Goal: Use online tool/utility

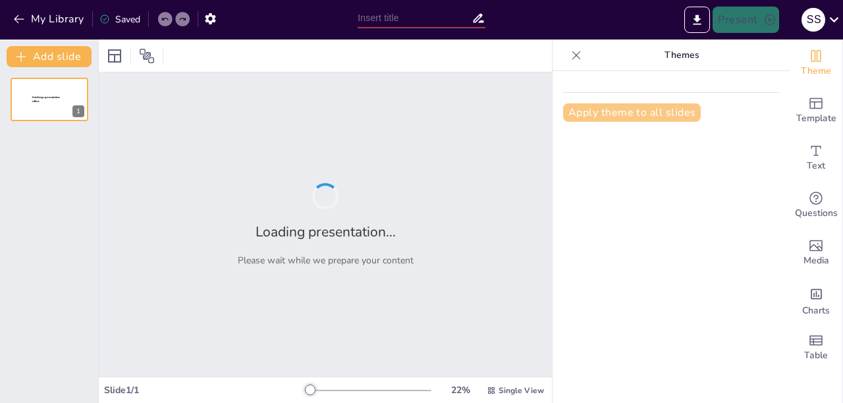
type input "animals/birds:homes:[PERSON_NAME]: cries"
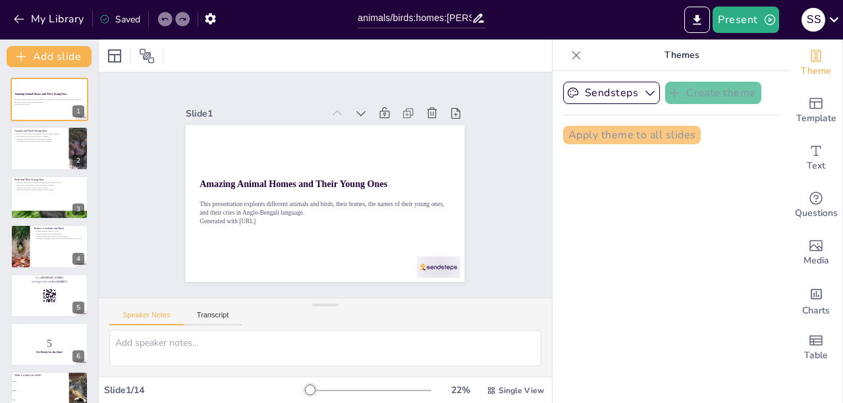
checkbox input "true"
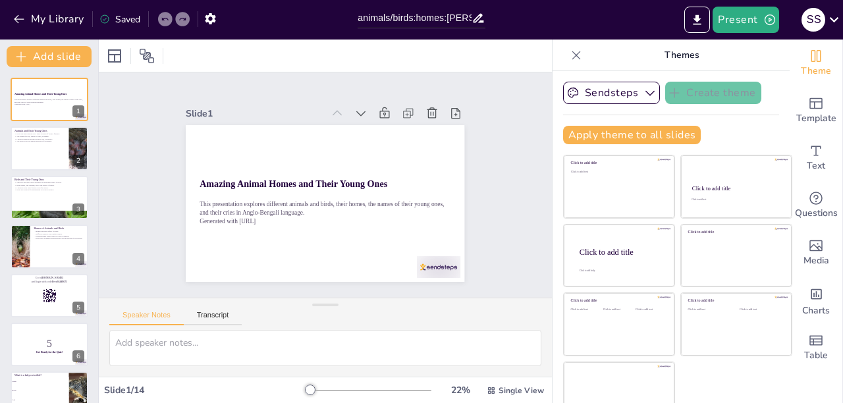
checkbox input "true"
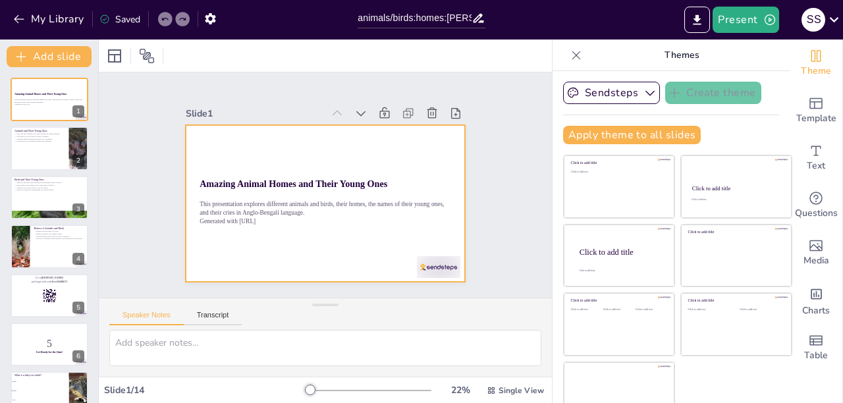
checkbox input "true"
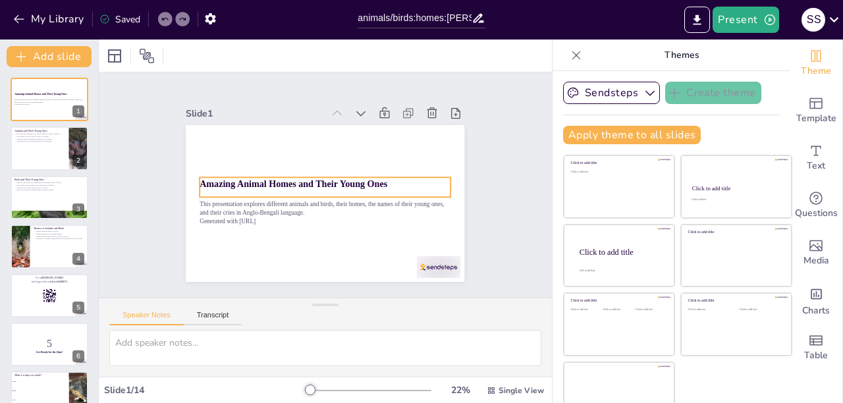
checkbox input "true"
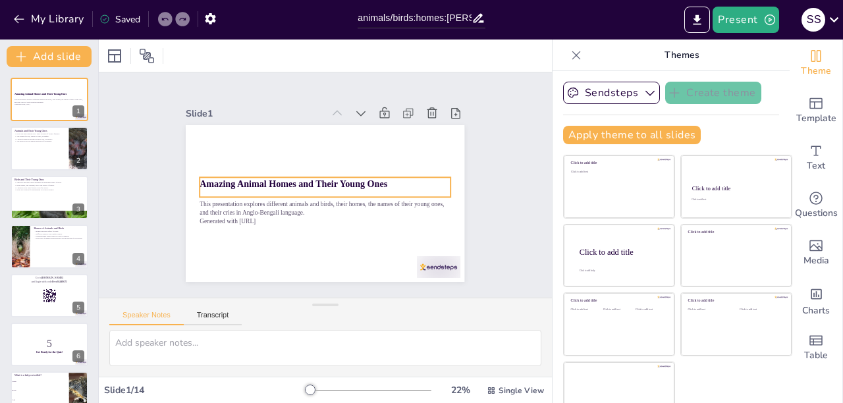
checkbox input "true"
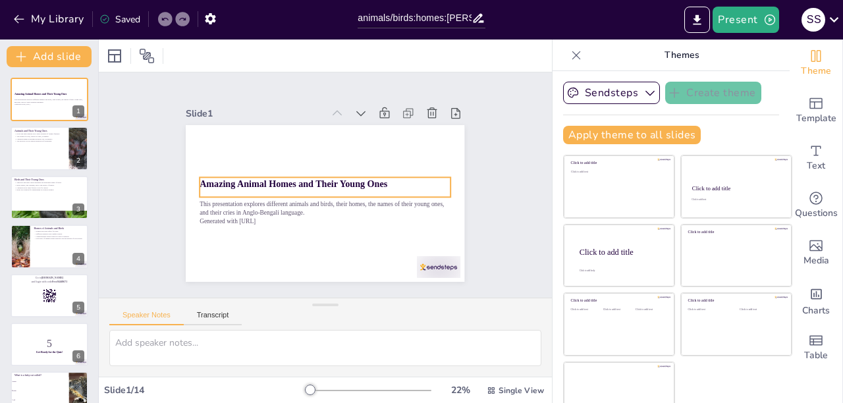
checkbox input "true"
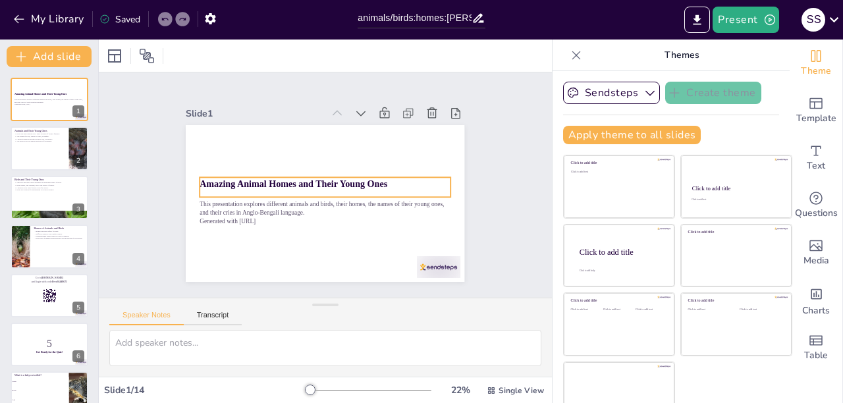
checkbox input "true"
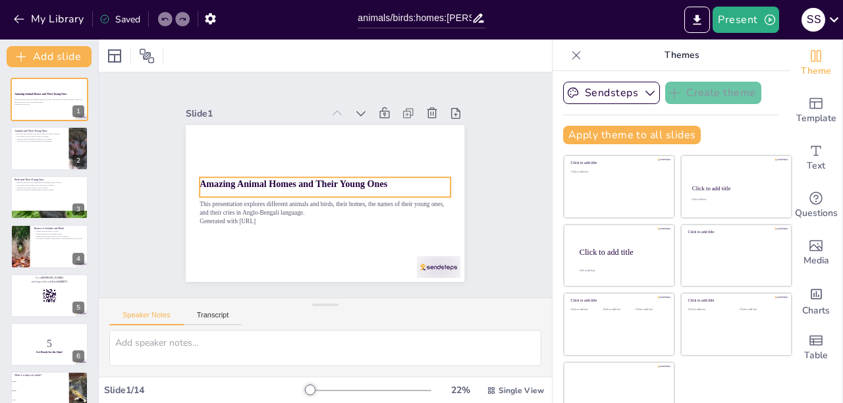
checkbox input "true"
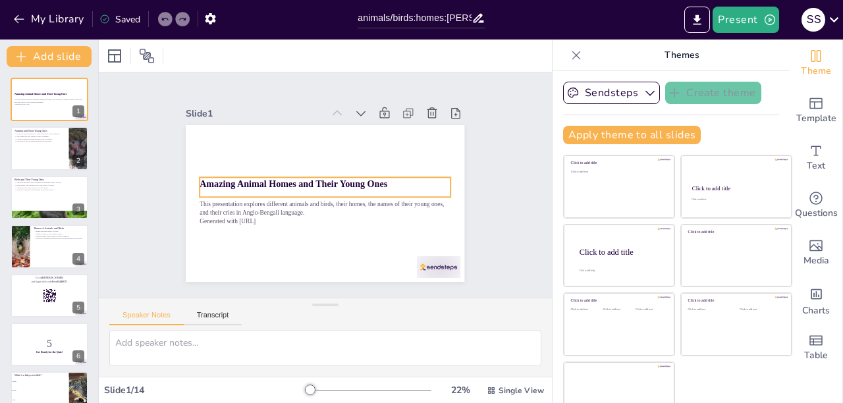
checkbox input "true"
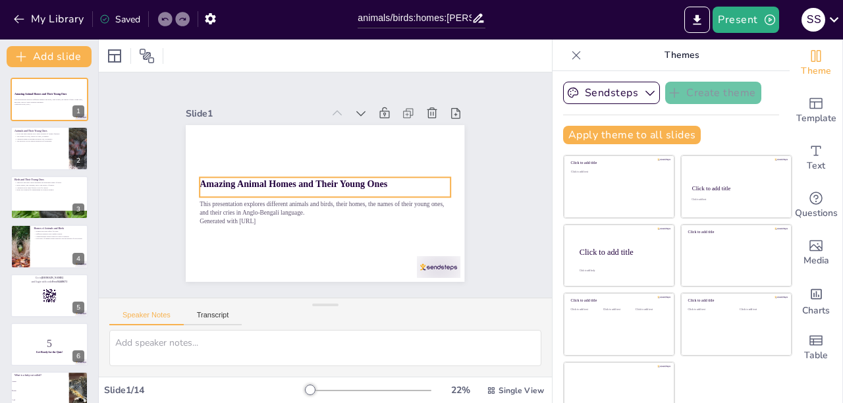
checkbox input "true"
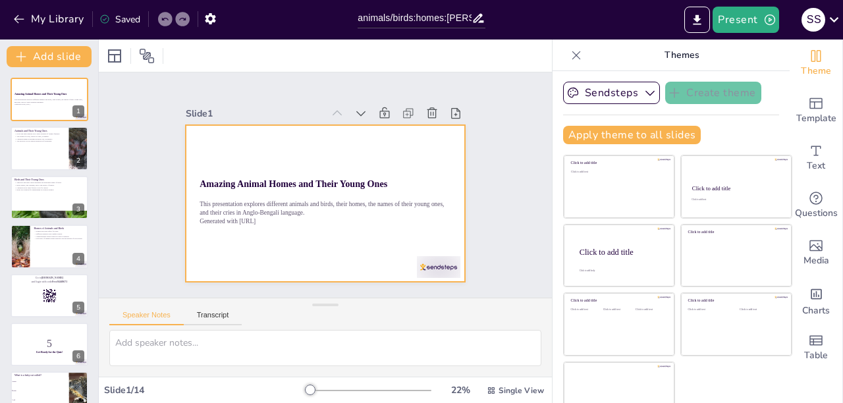
checkbox input "true"
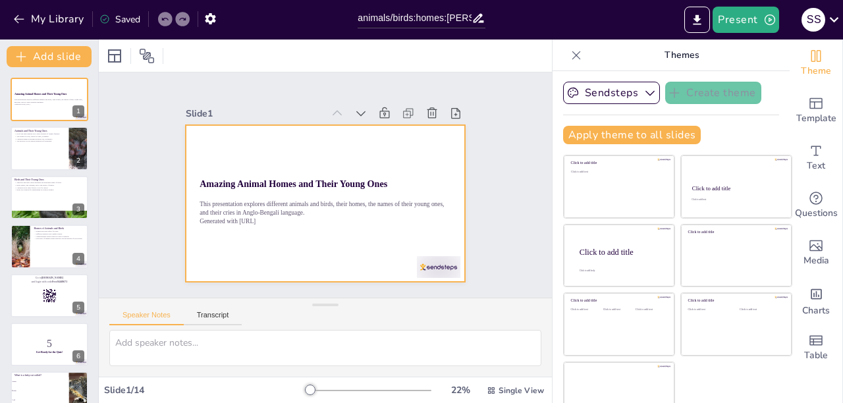
checkbox input "true"
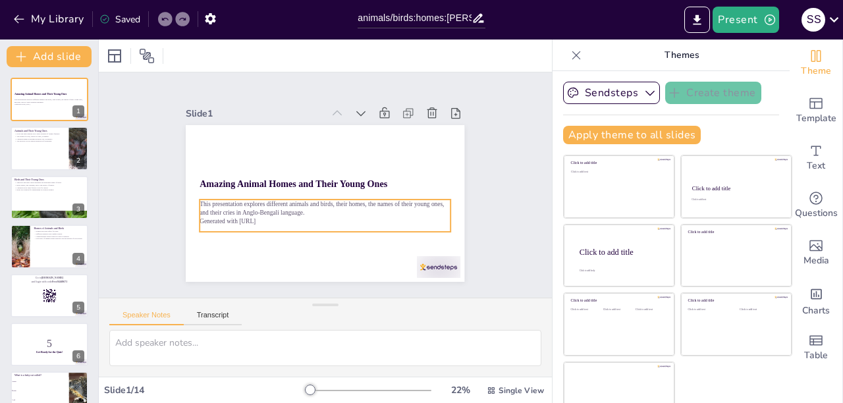
checkbox input "true"
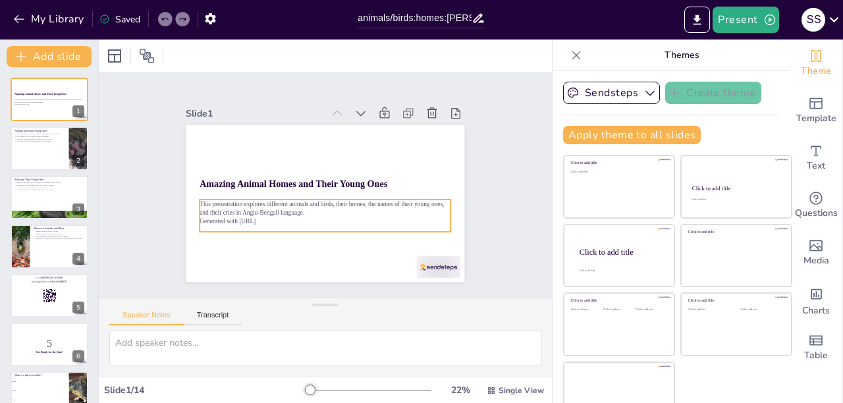
checkbox input "true"
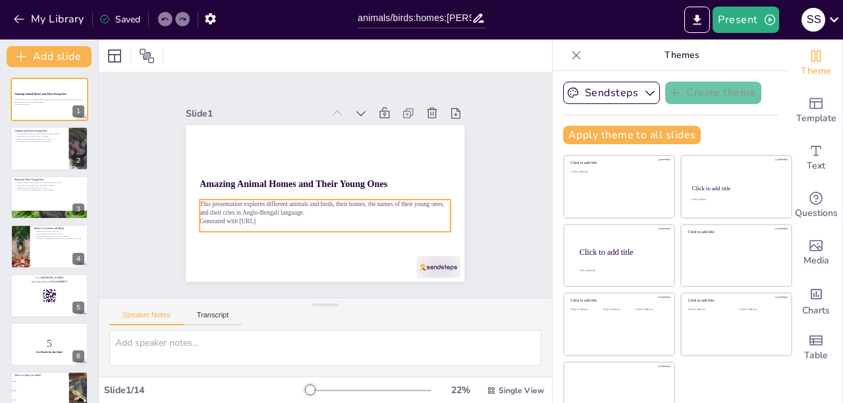
scroll to position [22, 0]
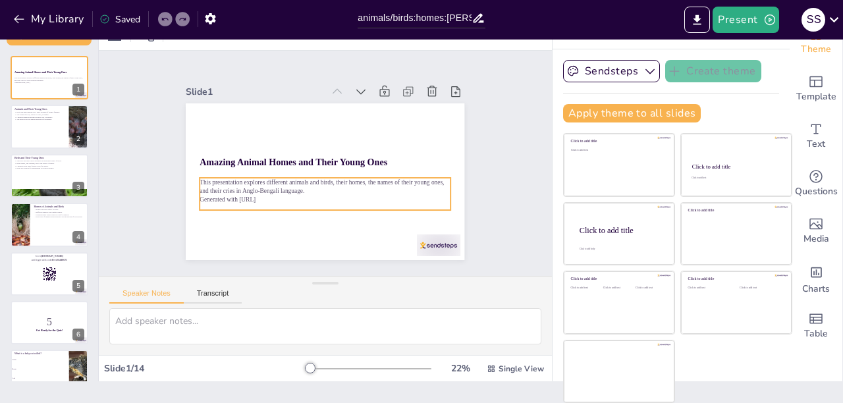
checkbox input "true"
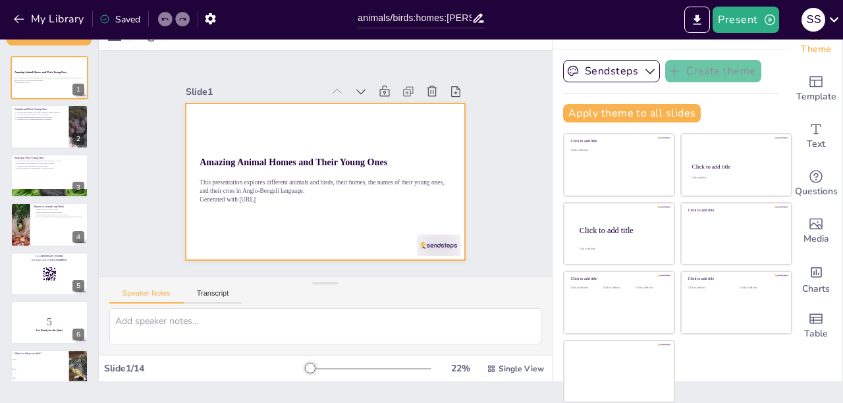
checkbox input "true"
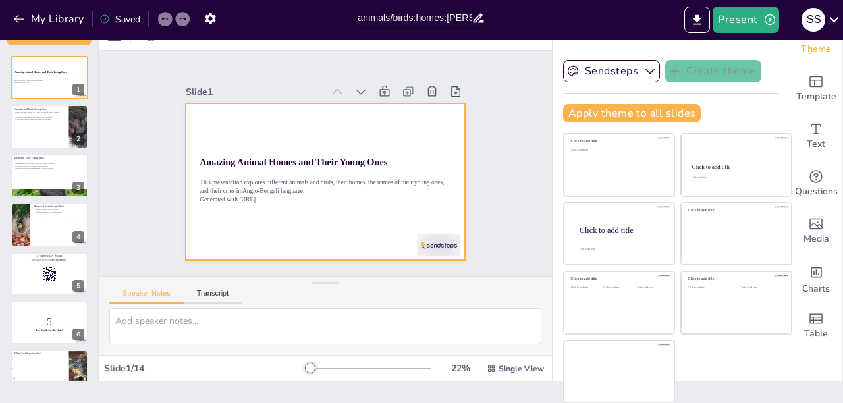
checkbox input "true"
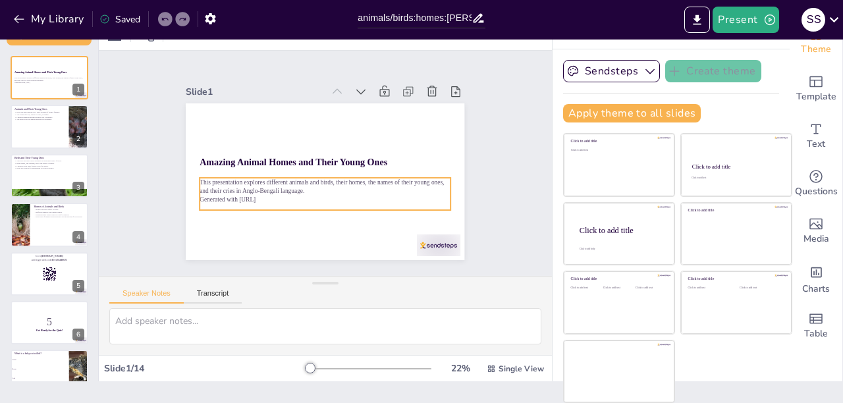
checkbox input "true"
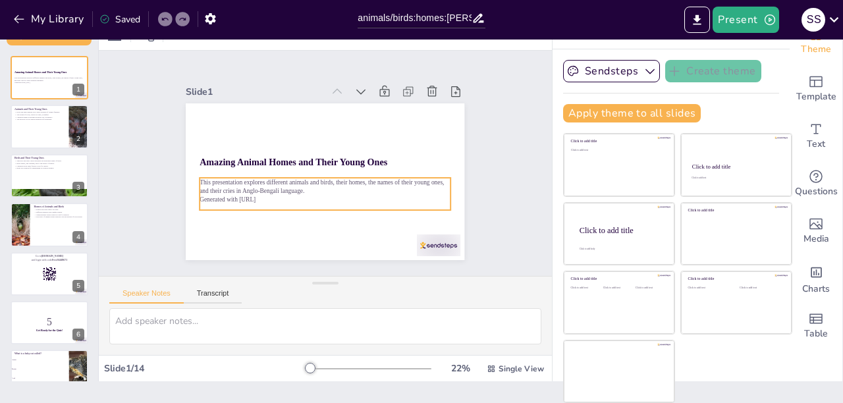
checkbox input "true"
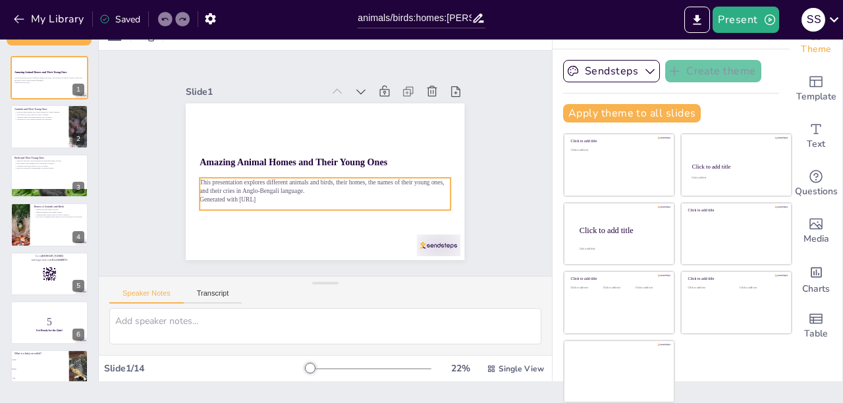
checkbox input "true"
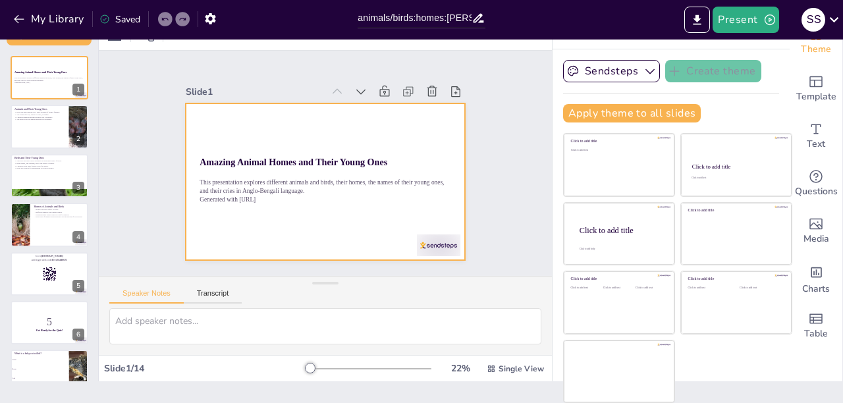
checkbox input "true"
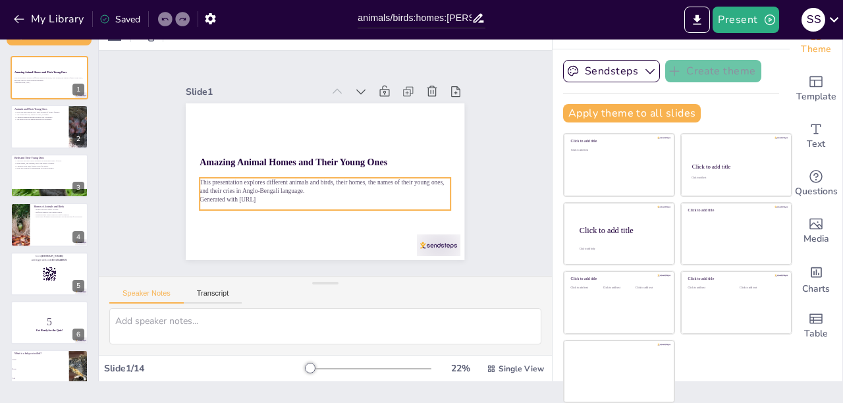
checkbox input "true"
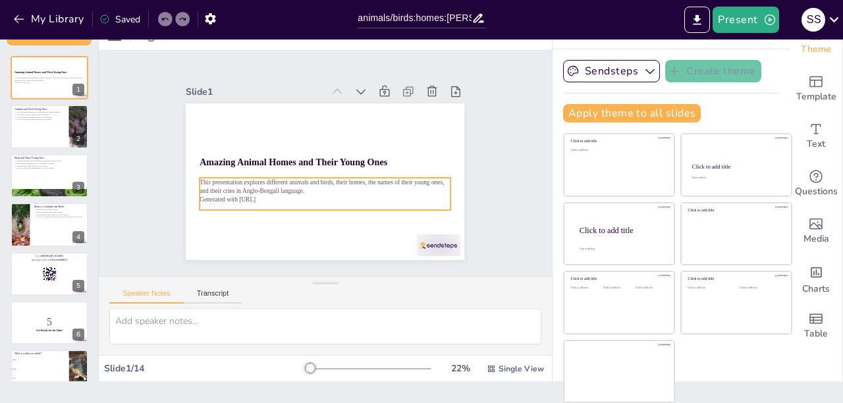
checkbox input "true"
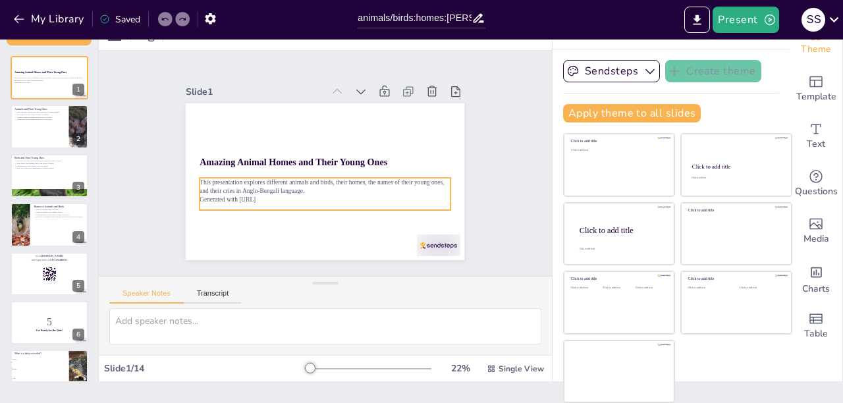
checkbox input "true"
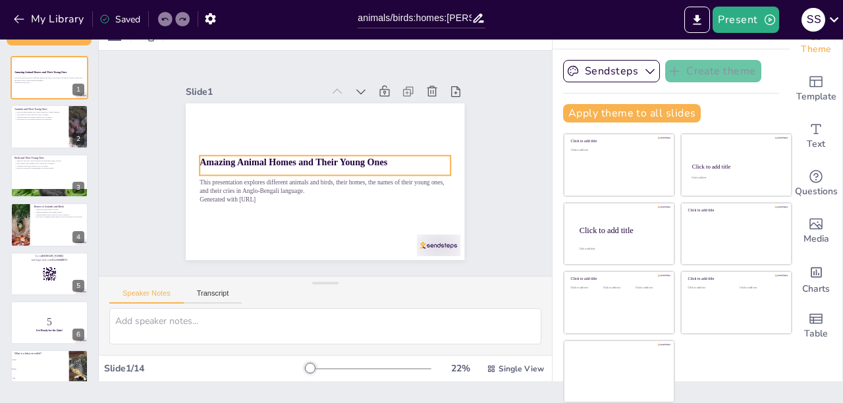
checkbox input "true"
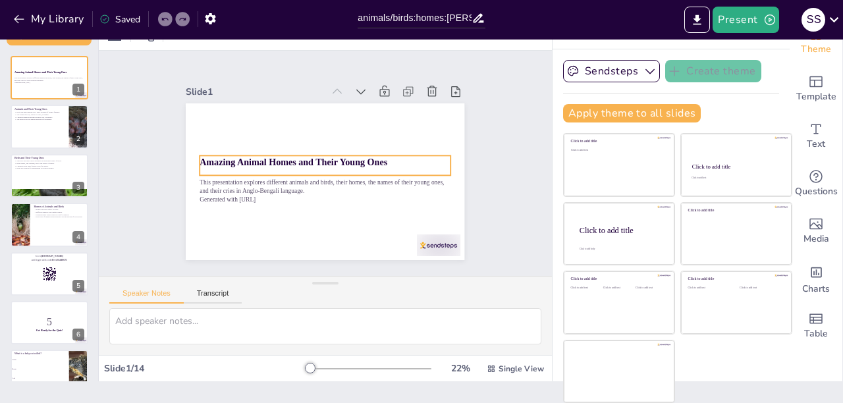
checkbox input "true"
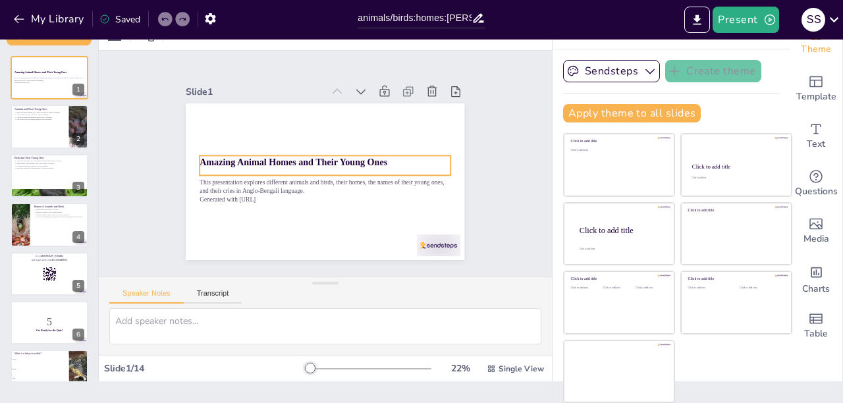
checkbox input "true"
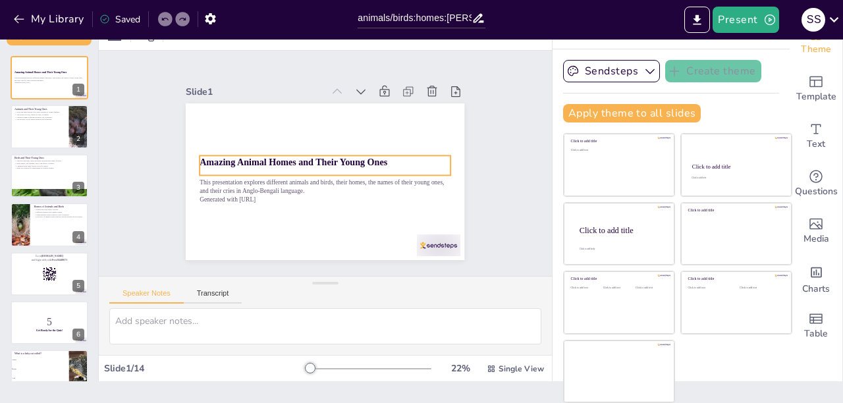
checkbox input "true"
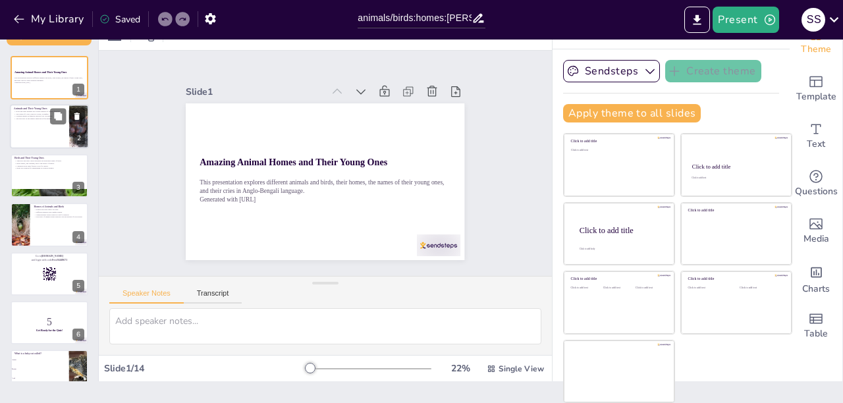
checkbox input "true"
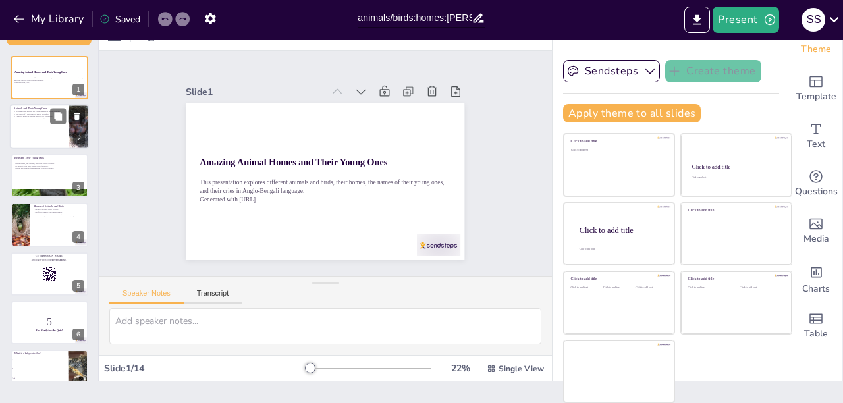
checkbox input "true"
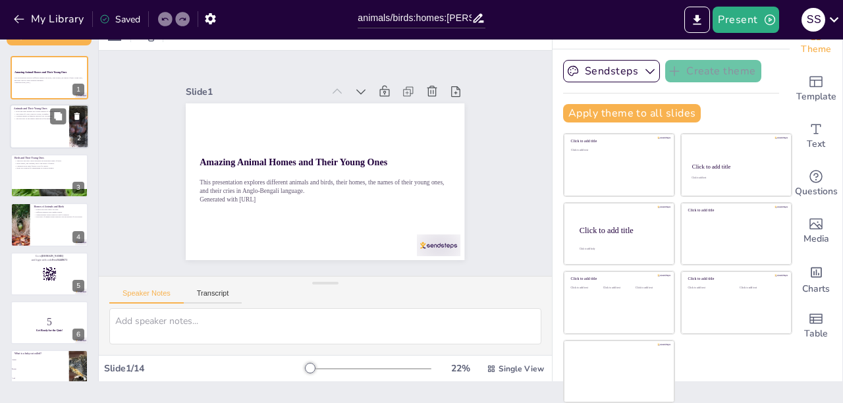
checkbox input "true"
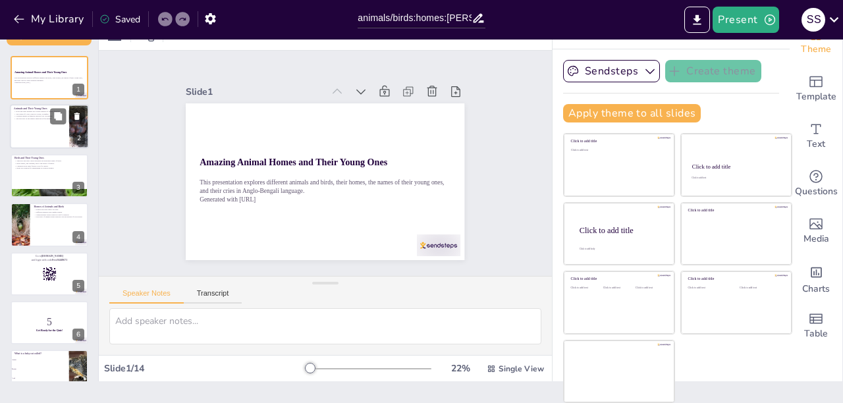
checkbox input "true"
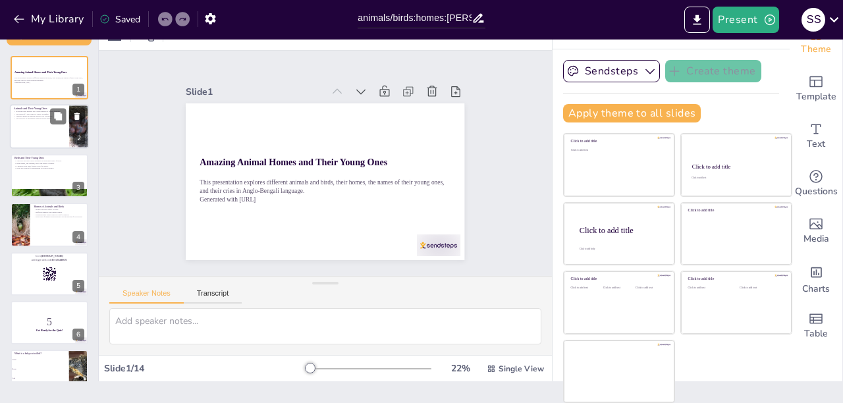
checkbox input "true"
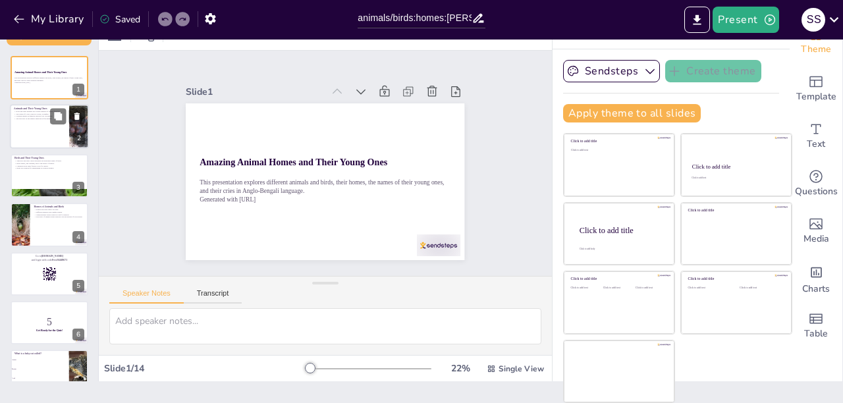
checkbox input "true"
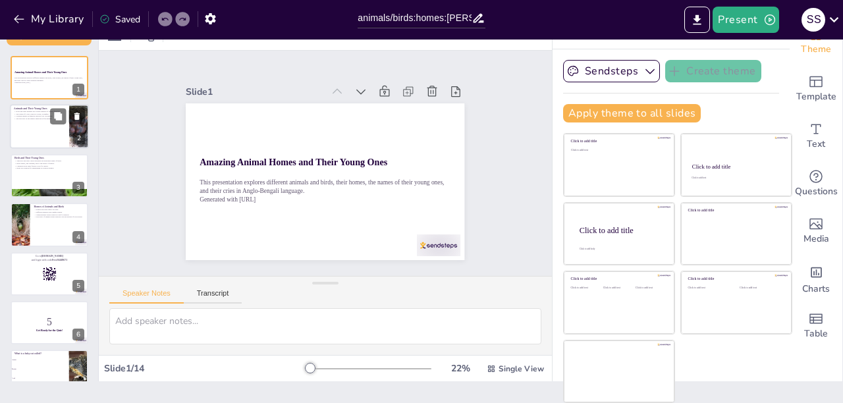
checkbox input "true"
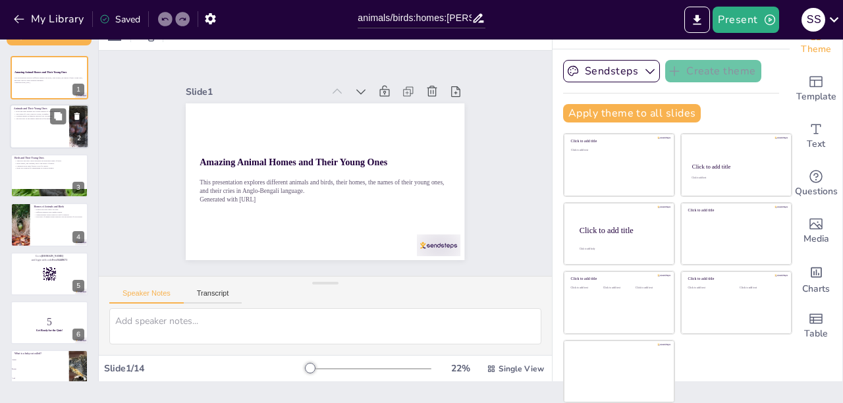
checkbox input "true"
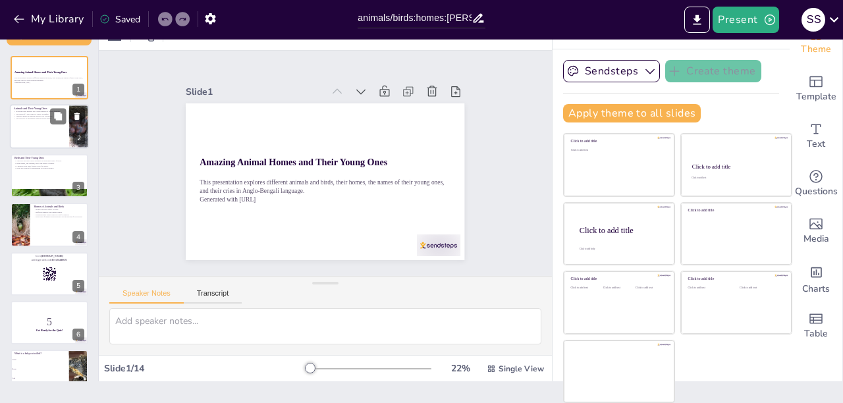
checkbox input "true"
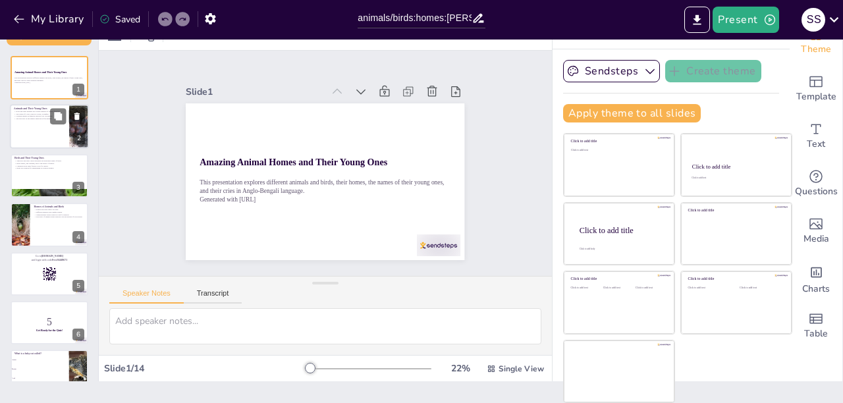
checkbox input "true"
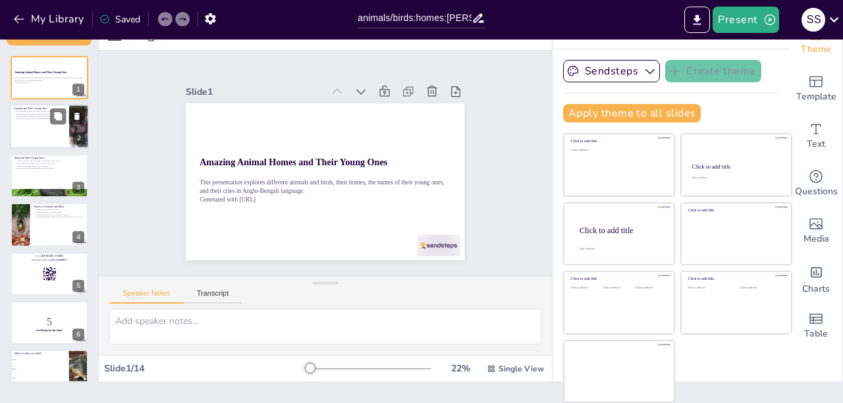
checkbox input "true"
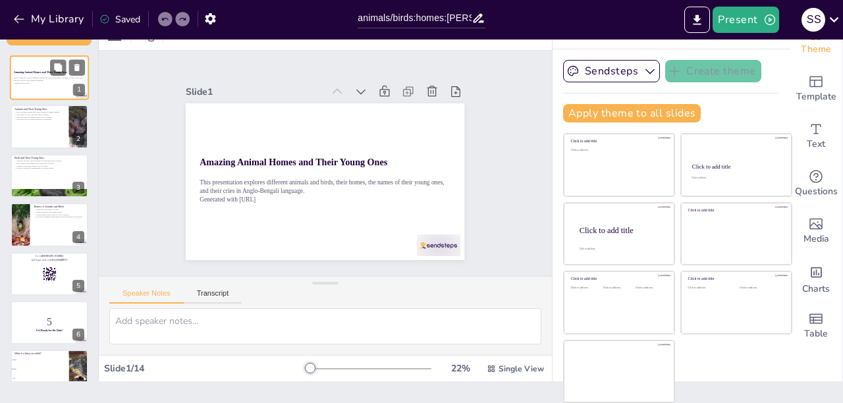
checkbox input "true"
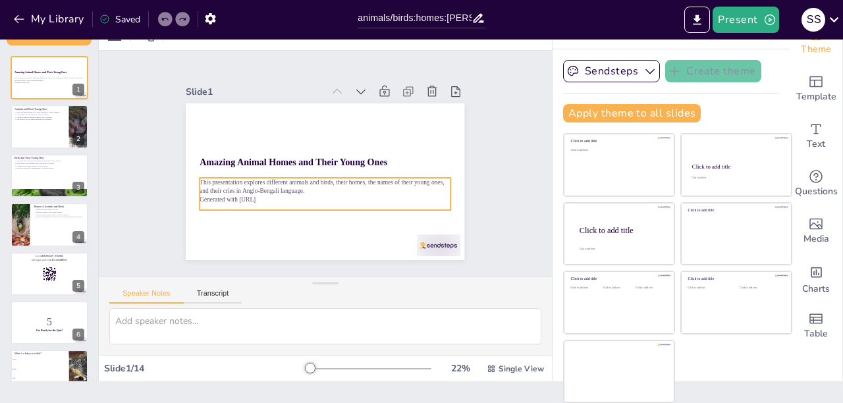
click at [215, 193] on p "Generated with [URL]" at bounding box center [321, 199] width 250 height 35
click at [309, 227] on div "Amazing Animal Homes and Their Young Ones This presentation explores different …" at bounding box center [324, 181] width 294 height 185
click at [308, 228] on div "Amazing Animal Homes and Their Young Ones This presentation explores different …" at bounding box center [324, 181] width 294 height 185
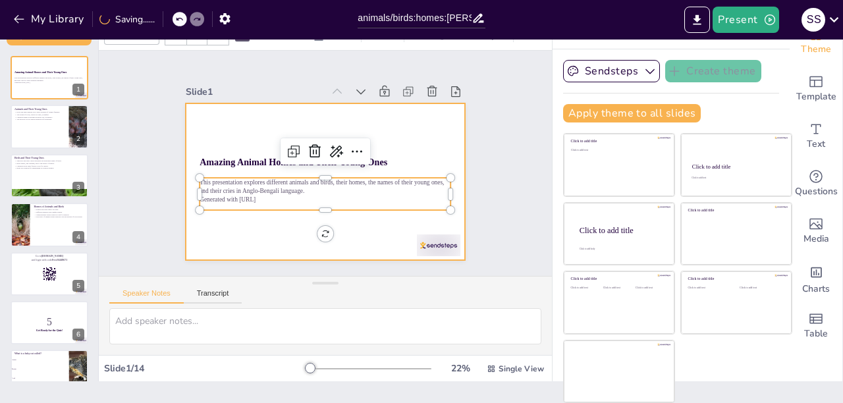
click at [385, 147] on div at bounding box center [324, 181] width 294 height 185
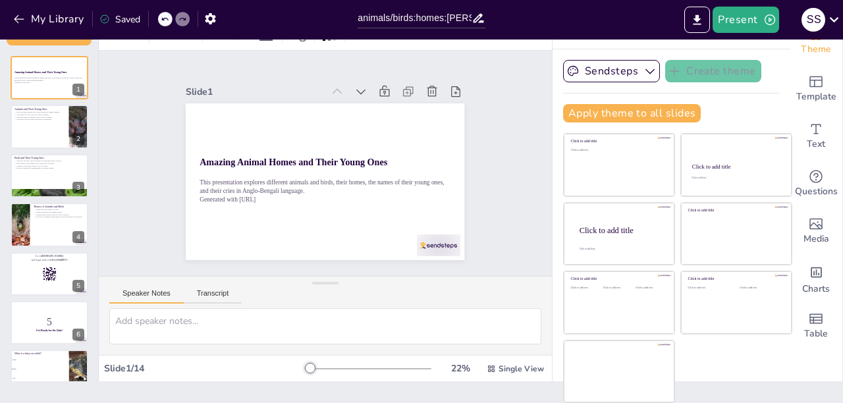
click at [148, 291] on button "Speaker Notes" at bounding box center [146, 296] width 74 height 14
click at [42, 211] on p "Different animals have unique homes." at bounding box center [59, 212] width 51 height 3
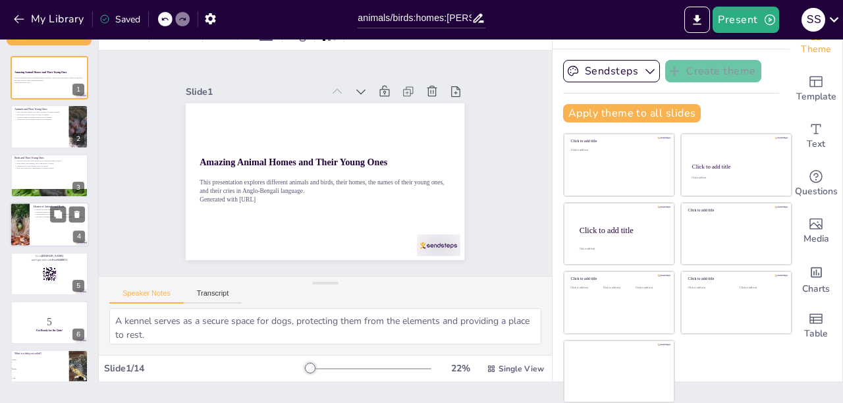
scroll to position [11, 0]
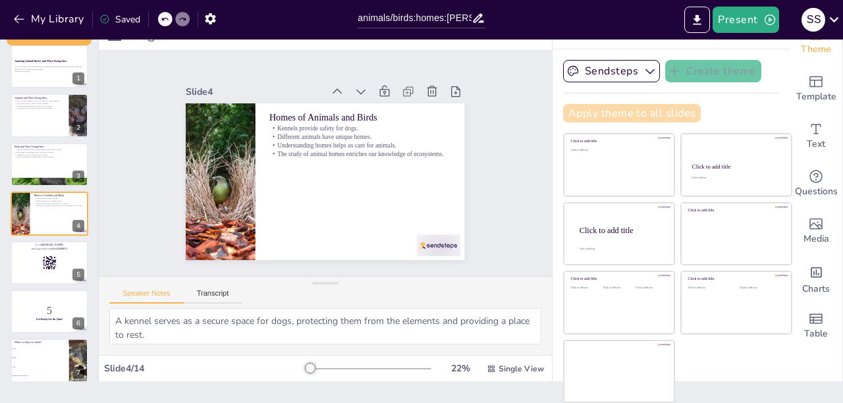
click at [631, 109] on button "Apply theme to all slides" at bounding box center [632, 113] width 138 height 18
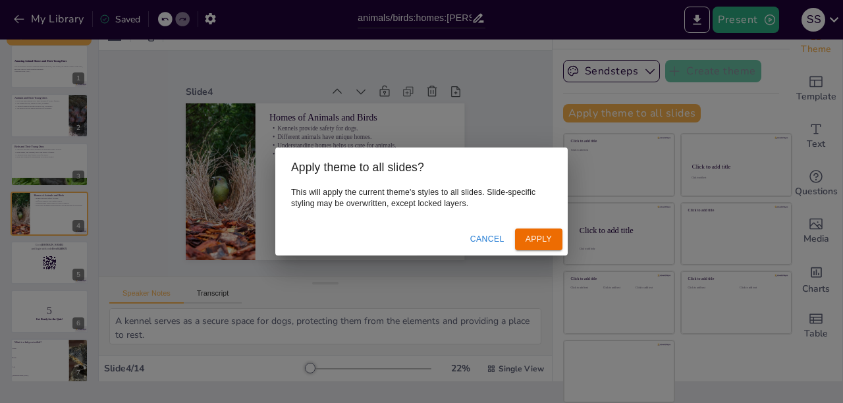
click at [537, 239] on button "Apply" at bounding box center [538, 240] width 47 height 22
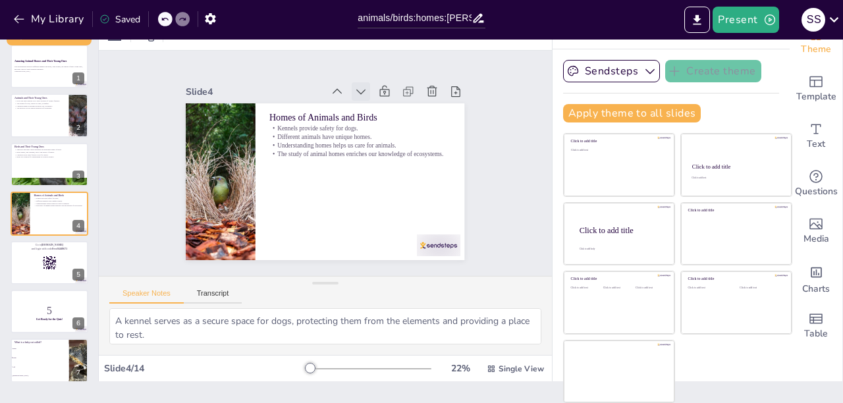
click at [367, 93] on icon at bounding box center [375, 101] width 16 height 16
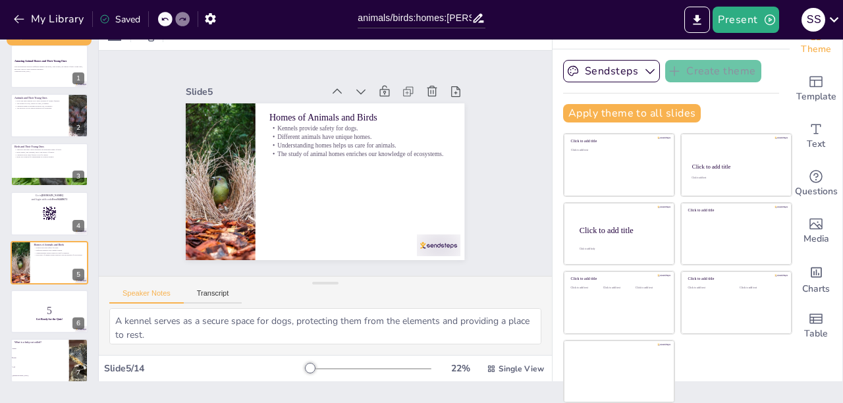
click at [361, 88] on icon at bounding box center [368, 95] width 14 height 14
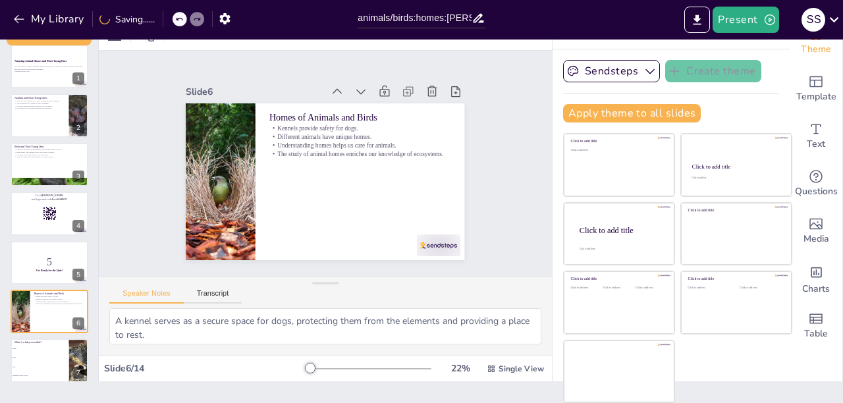
click at [387, 117] on icon at bounding box center [396, 126] width 18 height 18
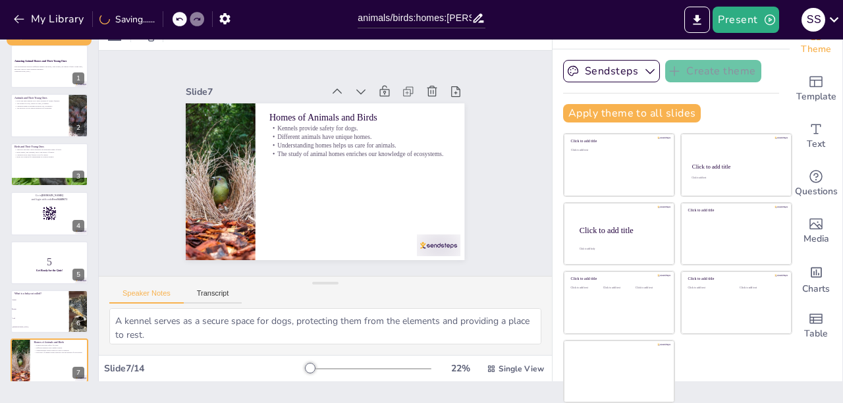
click at [354, 88] on icon at bounding box center [360, 91] width 13 height 13
click at [363, 93] on icon at bounding box center [367, 96] width 9 height 6
click at [340, 90] on icon at bounding box center [344, 93] width 9 height 6
click at [333, 89] on icon at bounding box center [337, 91] width 9 height 5
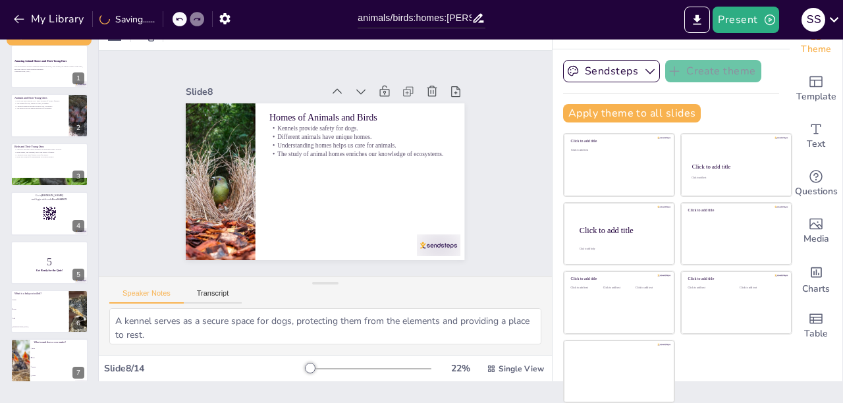
click at [340, 90] on icon at bounding box center [344, 93] width 9 height 6
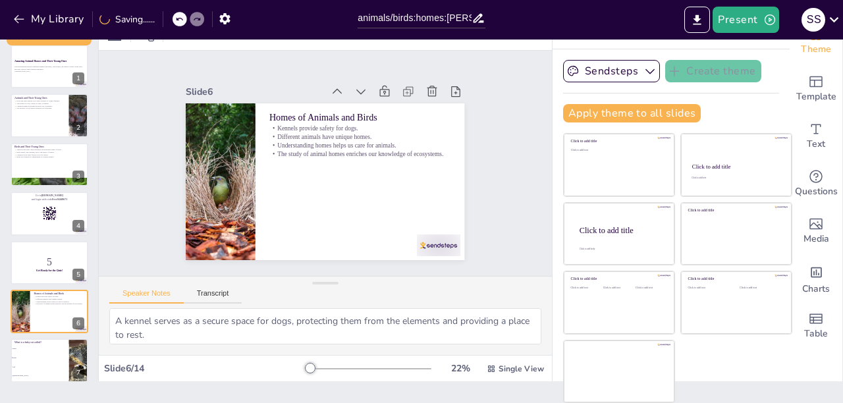
click at [340, 90] on icon at bounding box center [344, 93] width 9 height 6
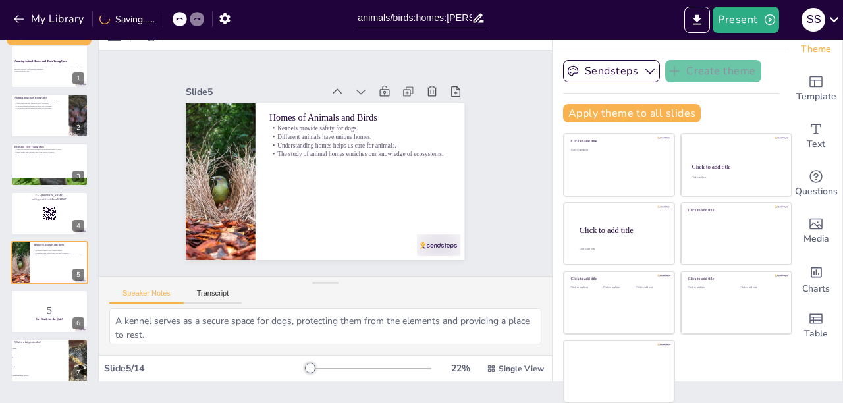
click at [340, 90] on icon at bounding box center [344, 93] width 9 height 6
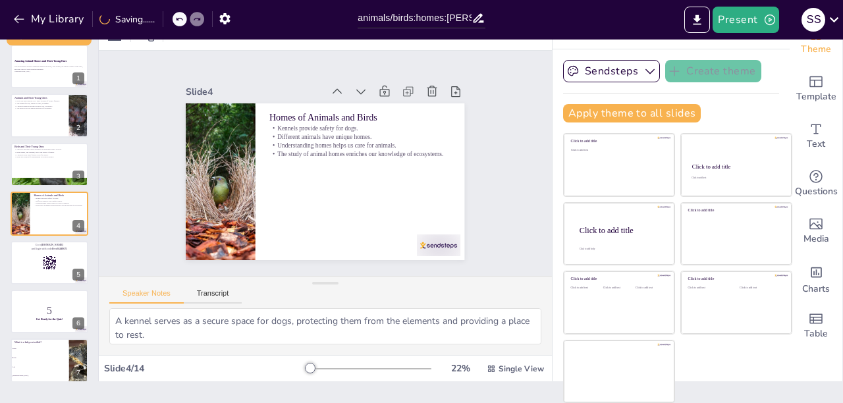
click at [340, 90] on icon at bounding box center [344, 93] width 9 height 6
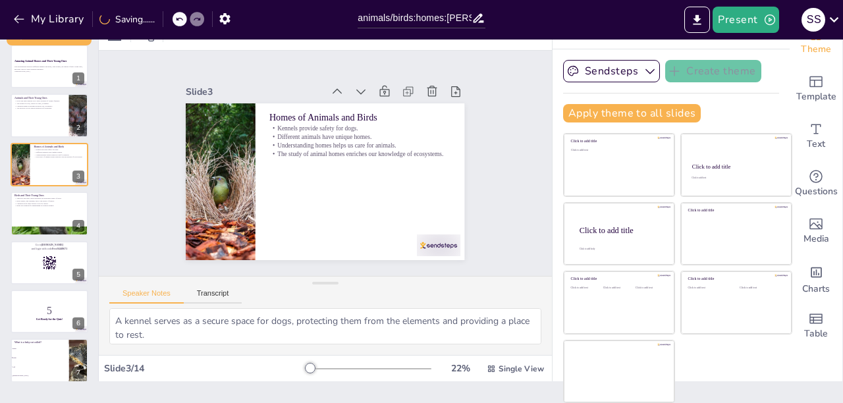
click at [340, 90] on icon at bounding box center [344, 93] width 9 height 6
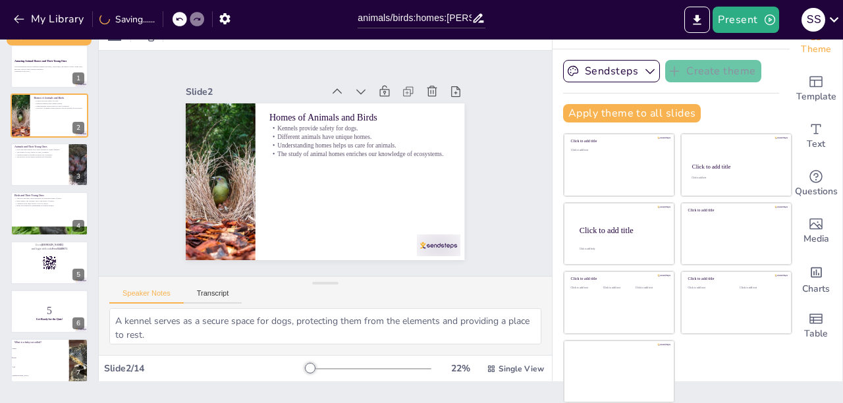
click at [333, 89] on icon at bounding box center [337, 91] width 9 height 5
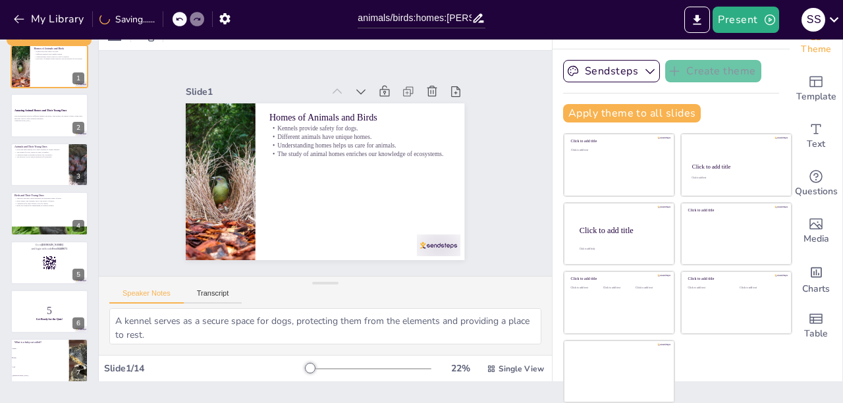
click at [340, 90] on icon at bounding box center [344, 93] width 9 height 6
click at [184, 19] on icon at bounding box center [182, 19] width 7 height 3
click at [163, 20] on icon at bounding box center [164, 19] width 7 height 3
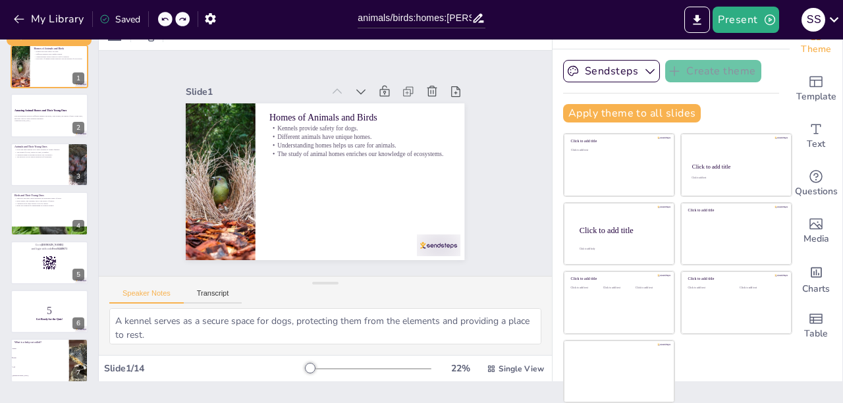
click at [163, 20] on icon at bounding box center [164, 19] width 7 height 3
click at [133, 21] on div "Saved" at bounding box center [119, 19] width 41 height 13
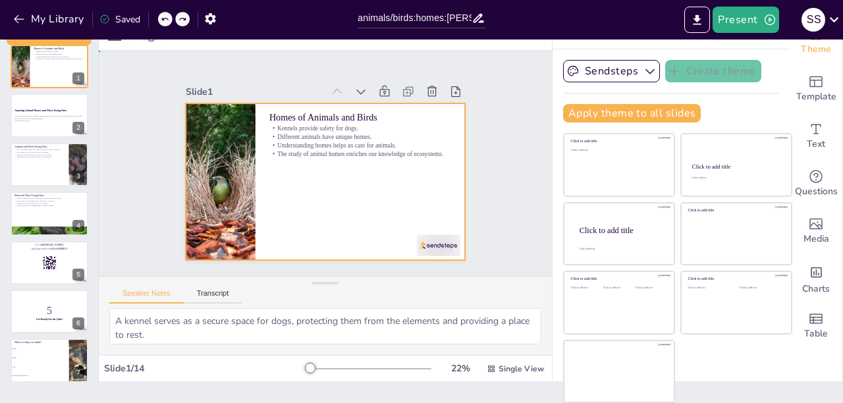
click at [257, 106] on div "Homes of Animals and Birds Kennels provide safety for dogs. Different animals h…" at bounding box center [331, 103] width 277 height 29
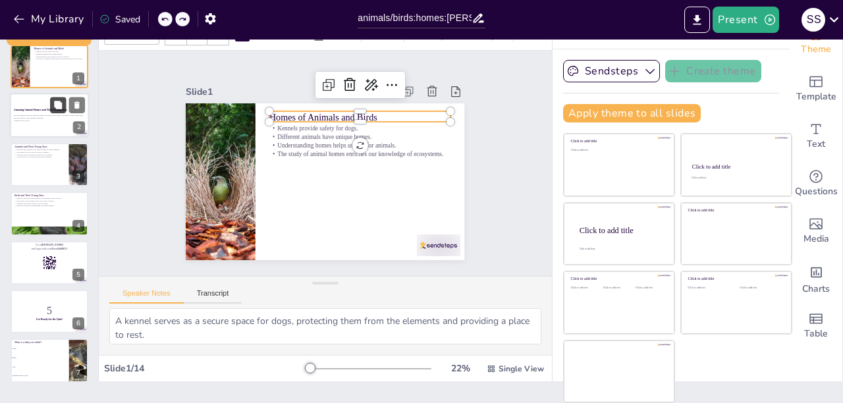
click at [51, 103] on button at bounding box center [58, 106] width 16 height 16
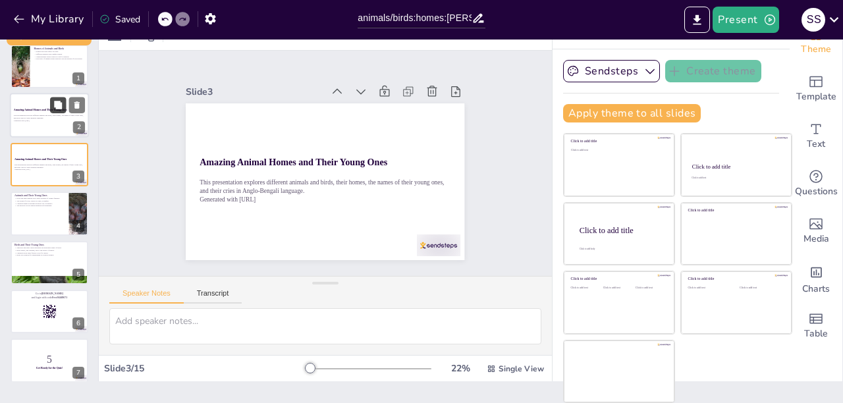
scroll to position [0, 0]
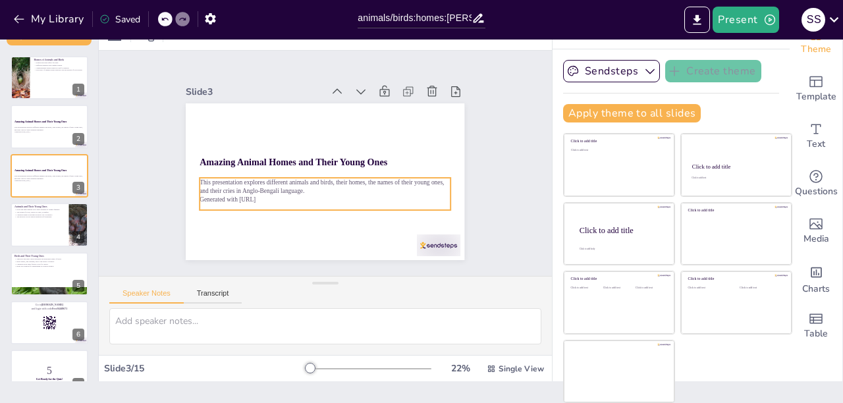
click at [323, 198] on p "Generated with [URL]" at bounding box center [325, 199] width 251 height 9
click at [323, 198] on p "Generated with [URL]" at bounding box center [321, 199] width 250 height 35
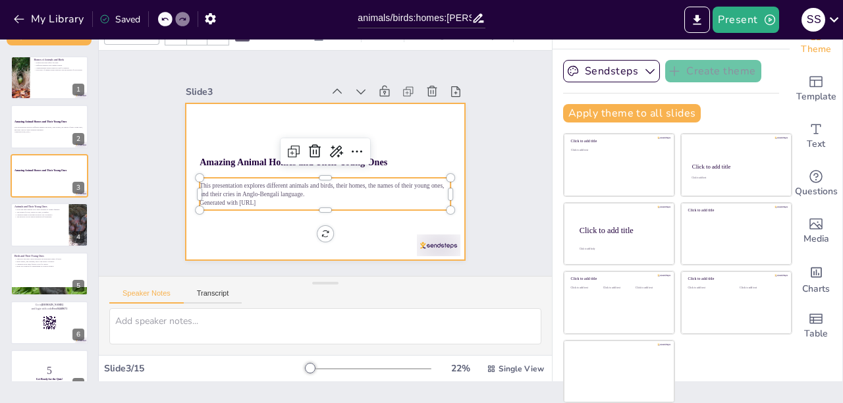
click at [212, 223] on div at bounding box center [324, 181] width 294 height 185
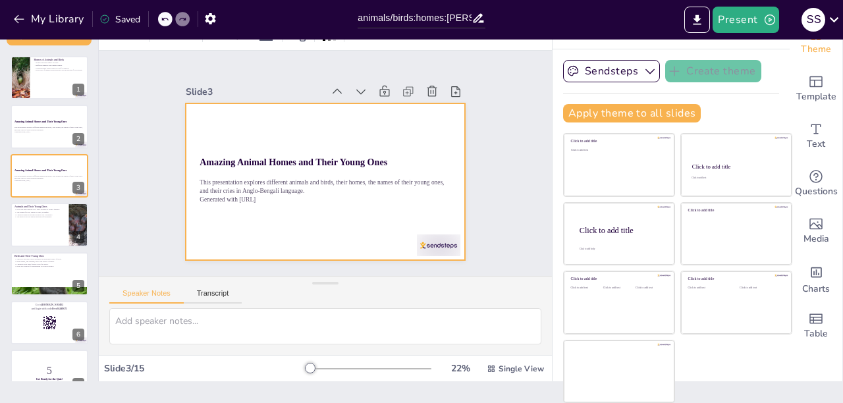
click at [212, 223] on div at bounding box center [325, 181] width 279 height 157
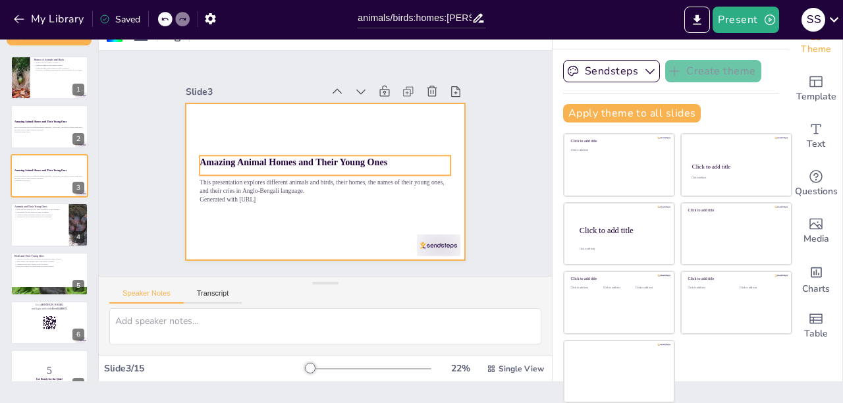
click at [288, 167] on div "Amazing Animal Homes and Their Young Ones" at bounding box center [326, 166] width 252 height 46
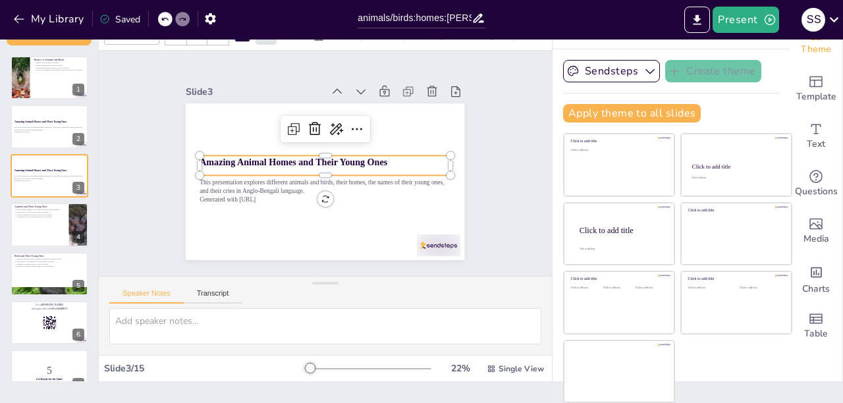
click at [288, 167] on div "Amazing Animal Homes and Their Young Ones" at bounding box center [325, 166] width 251 height 20
click at [295, 121] on icon at bounding box center [299, 125] width 9 height 9
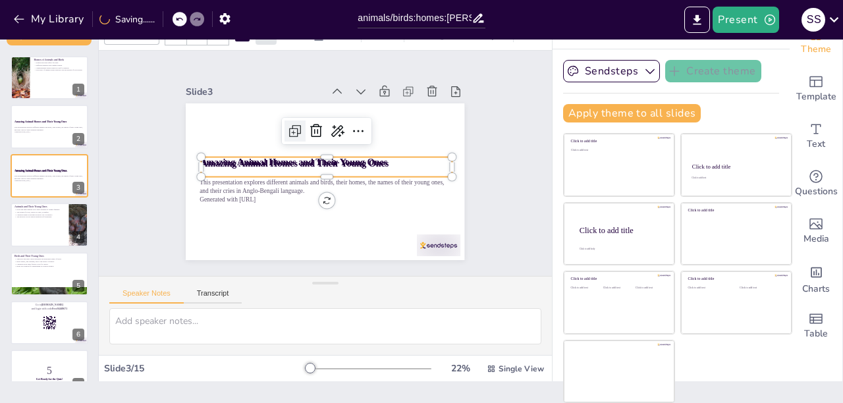
click at [290, 123] on icon at bounding box center [298, 127] width 17 height 17
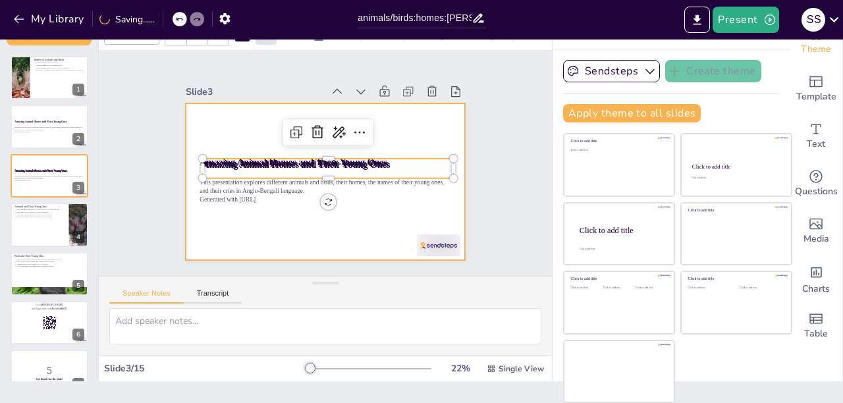
click at [407, 137] on div at bounding box center [324, 181] width 294 height 185
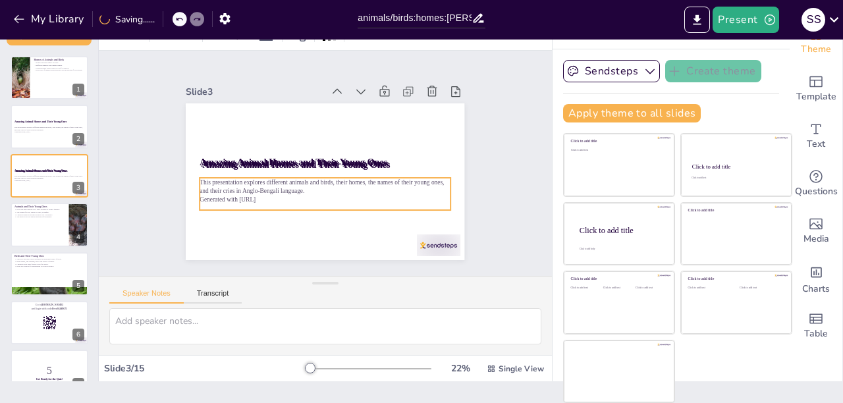
click at [393, 202] on div "This presentation explores different animals and birds, their homes, the names …" at bounding box center [319, 194] width 252 height 84
click at [308, 142] on icon at bounding box center [316, 150] width 17 height 17
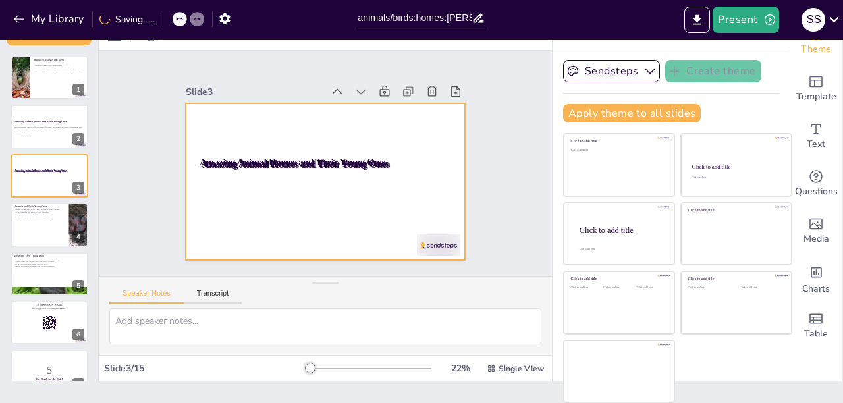
click at [375, 127] on div at bounding box center [325, 181] width 279 height 157
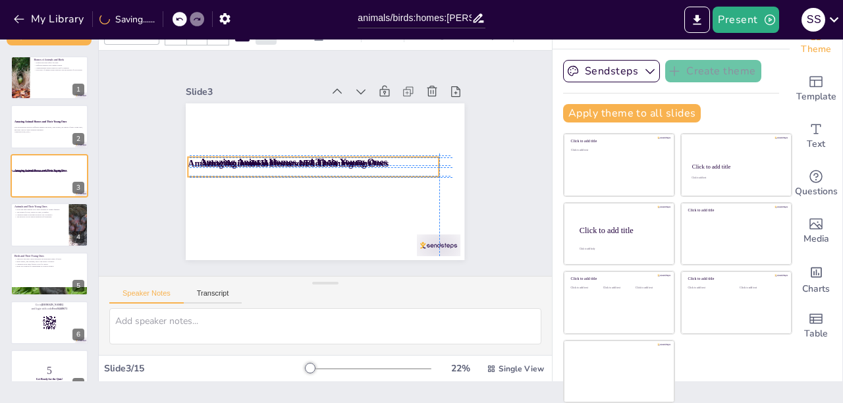
drag, startPoint x: 389, startPoint y: 156, endPoint x: 254, endPoint y: 158, distance: 135.1
click at [254, 158] on p "Amazing Animal Homes and Their Young Ones" at bounding box center [313, 163] width 251 height 13
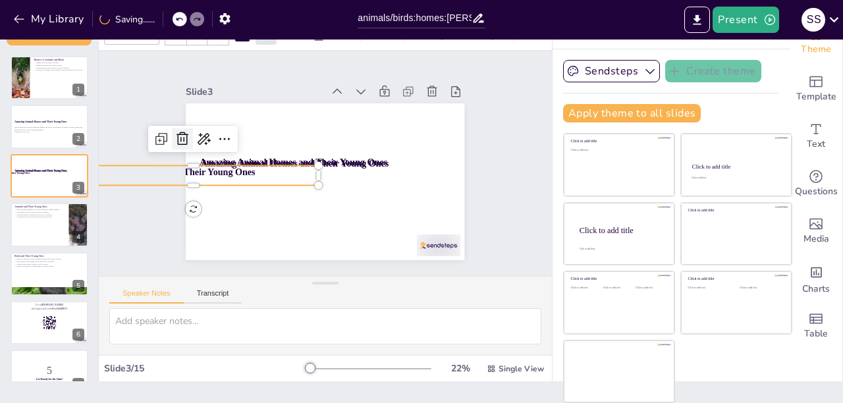
click at [180, 131] on icon at bounding box center [186, 124] width 13 height 14
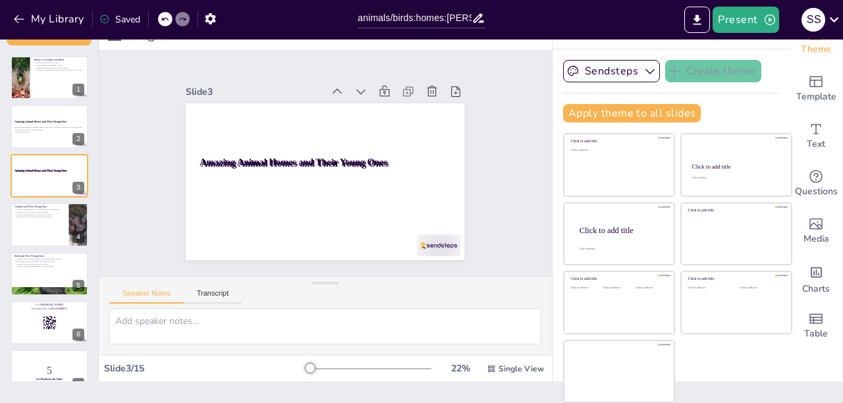
click at [104, 17] on icon at bounding box center [104, 19] width 11 height 11
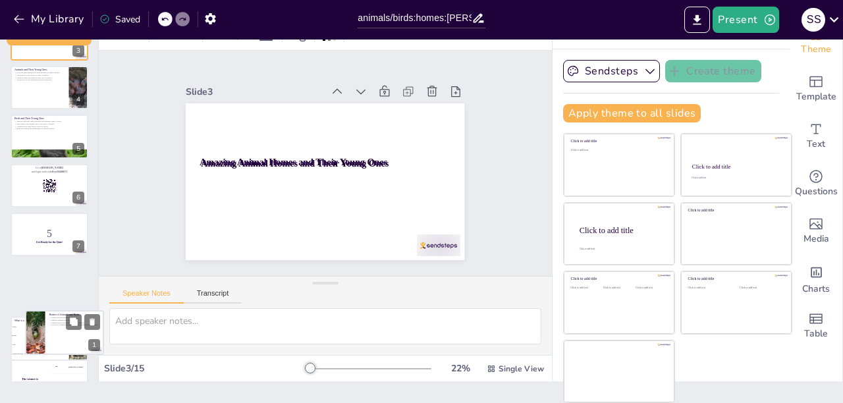
scroll to position [128, 0]
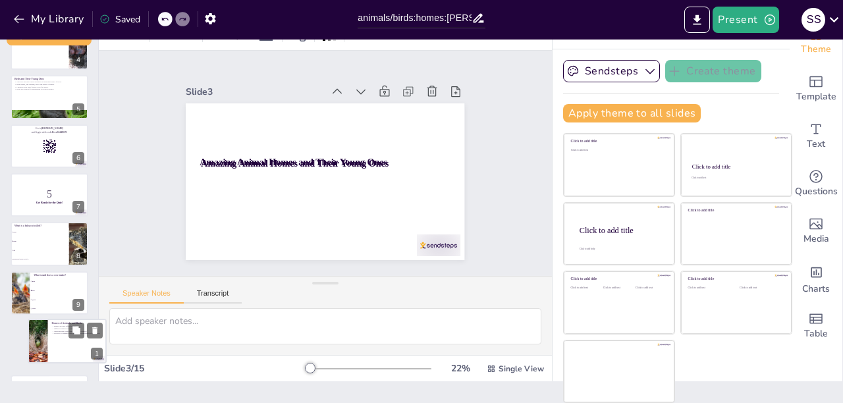
drag, startPoint x: 45, startPoint y: 67, endPoint x: 101, endPoint y: 304, distance: 243.7
click at [63, 330] on p "Understanding homes helps us care for animals." at bounding box center [76, 331] width 51 height 3
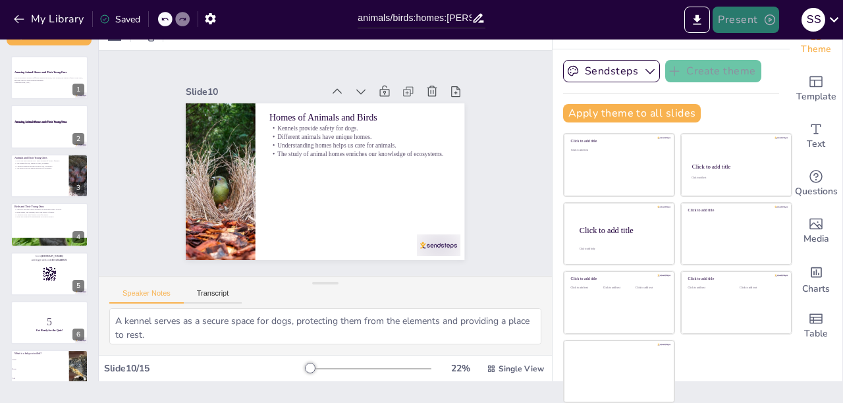
scroll to position [256, 0]
